Goal: Obtain resource: Download file/media

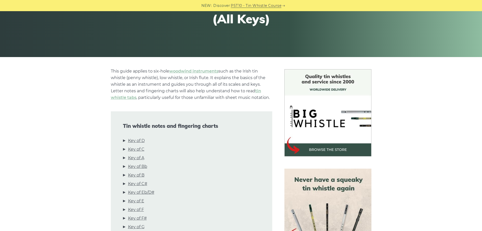
scroll to position [101, 0]
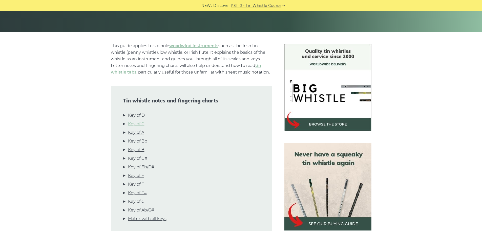
click at [143, 124] on link "Key of C" at bounding box center [136, 123] width 16 height 7
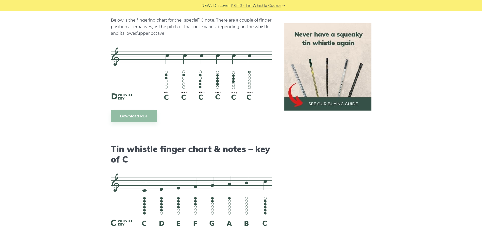
scroll to position [1268, 0]
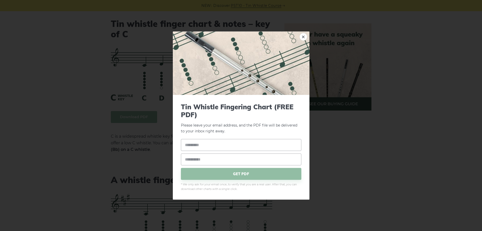
click at [211, 141] on input "text" at bounding box center [241, 145] width 120 height 12
type input "*****"
type input "**********"
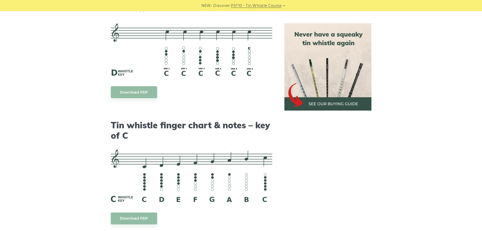
scroll to position [1141, 0]
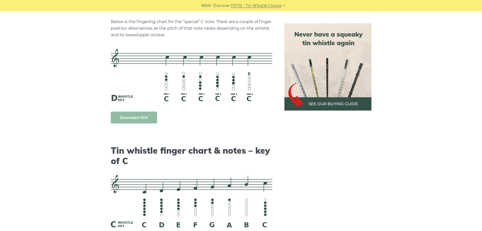
click at [145, 115] on link "Download PDF" at bounding box center [134, 117] width 46 height 12
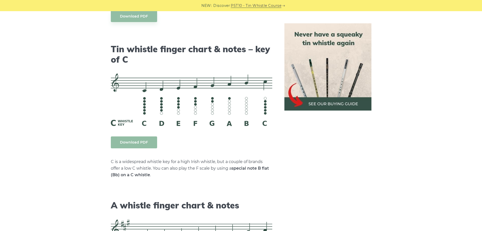
scroll to position [1268, 0]
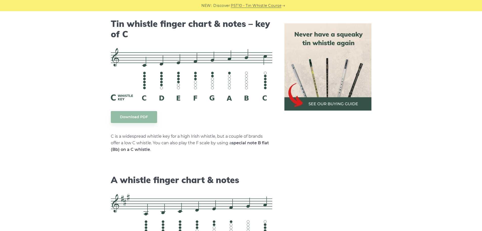
click at [175, 71] on img at bounding box center [191, 74] width 161 height 53
click at [134, 115] on link "Download PDF" at bounding box center [134, 117] width 46 height 12
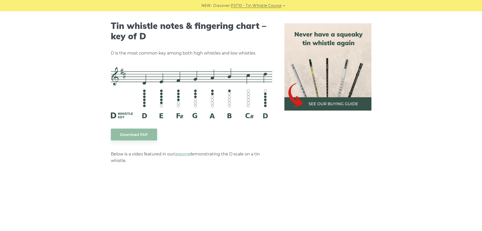
scroll to position [761, 0]
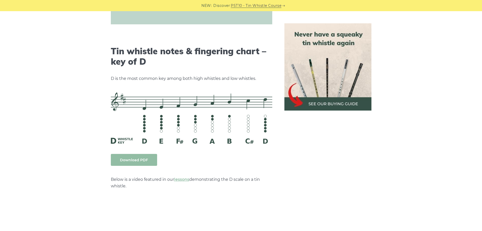
click at [140, 161] on link "Download PDF" at bounding box center [134, 160] width 46 height 12
